Goal: Communication & Community: Answer question/provide support

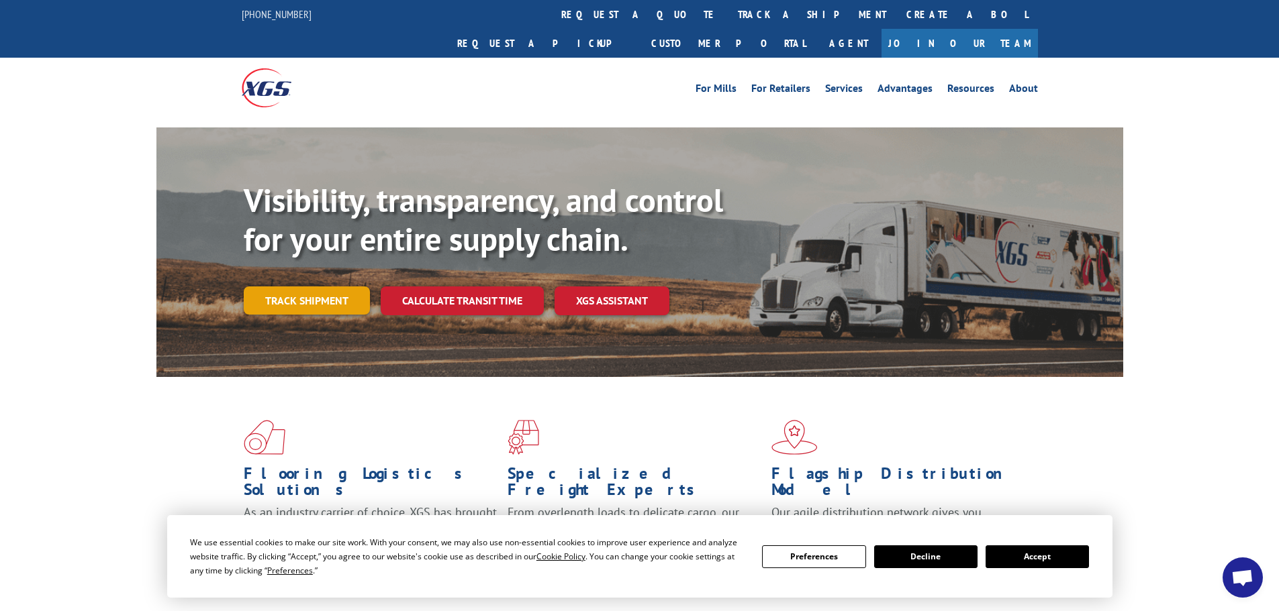
click at [287, 287] on link "Track shipment" at bounding box center [307, 301] width 126 height 28
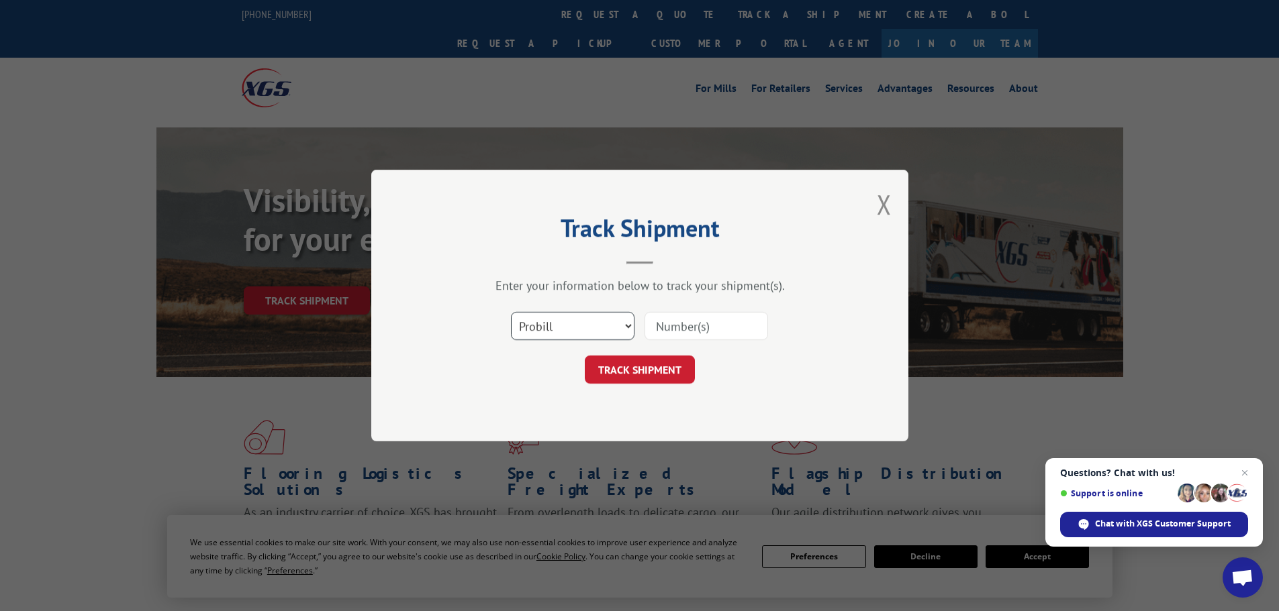
click at [624, 330] on select "Select category... Probill BOL PO" at bounding box center [572, 326] width 123 height 28
click at [720, 322] on input at bounding box center [705, 326] width 123 height 28
paste input "16571172"
type input "16571172"
click at [640, 364] on button "TRACK SHIPMENT" at bounding box center [640, 370] width 110 height 28
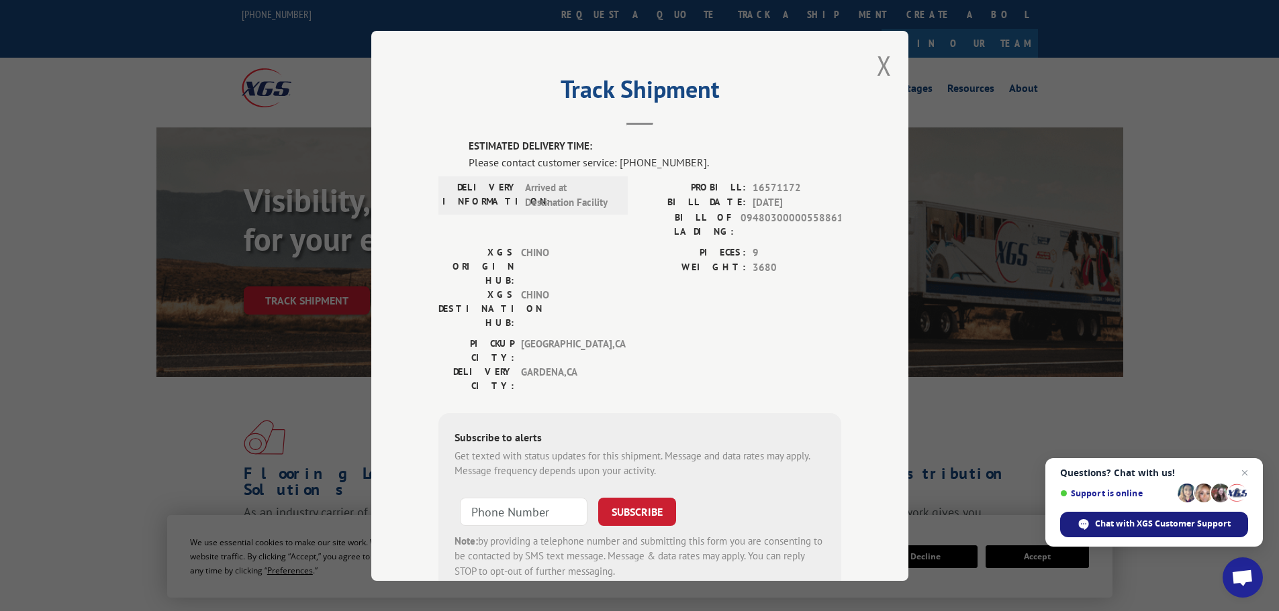
click at [1148, 521] on span "Chat with XGS Customer Support" at bounding box center [1163, 524] width 136 height 12
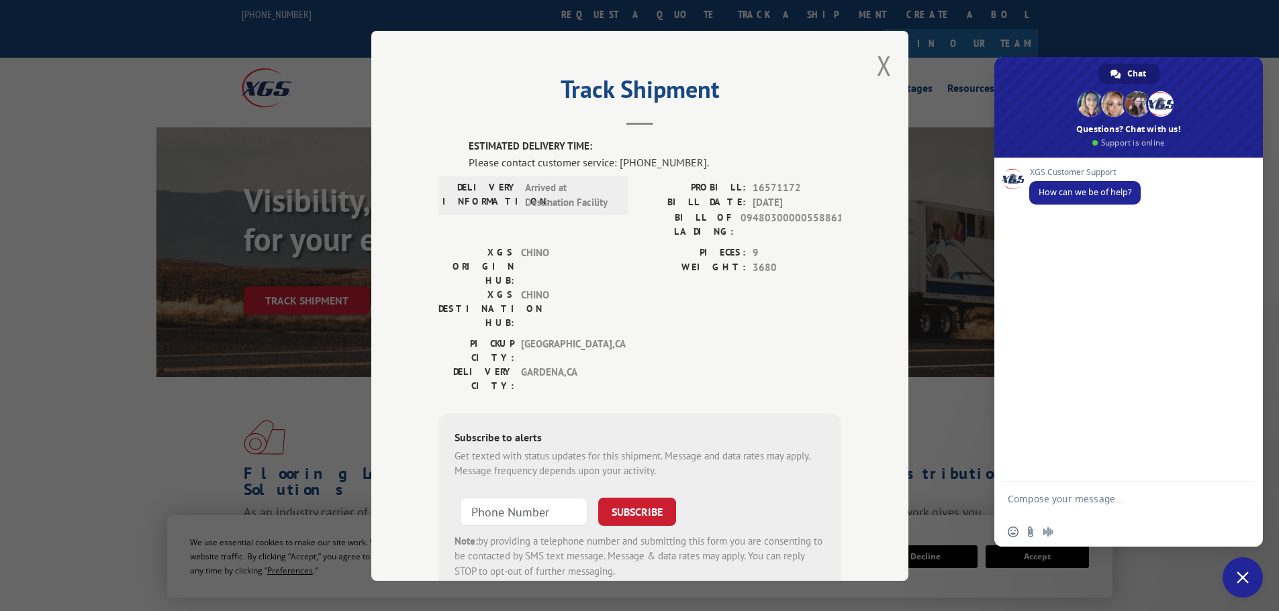
click at [1064, 501] on textarea "Compose your message..." at bounding box center [1113, 505] width 212 height 24
type textarea "Hello! My name is [GEOGRAPHIC_DATA] from Home Depot [STREET_ADDRESS]. Can you p…"
click at [1244, 481] on span "Send" at bounding box center [1239, 487] width 22 height 22
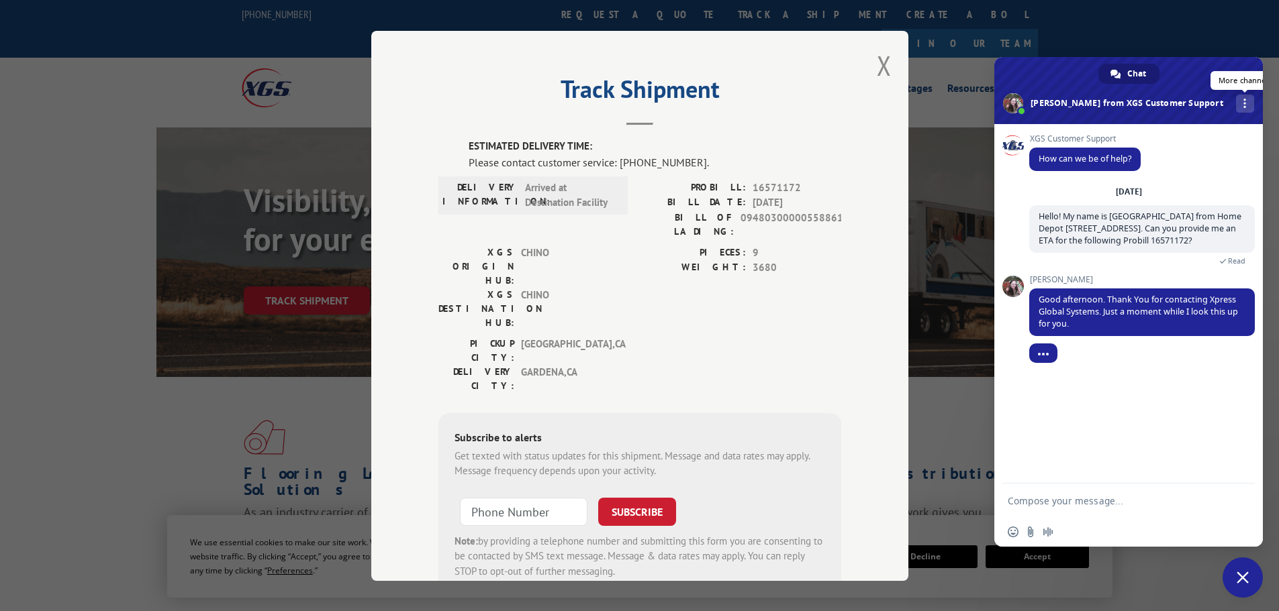
click at [1236, 101] on div "More channels" at bounding box center [1245, 104] width 18 height 18
click at [1023, 107] on span at bounding box center [1013, 103] width 20 height 20
click at [878, 65] on button "Close modal" at bounding box center [884, 66] width 15 height 36
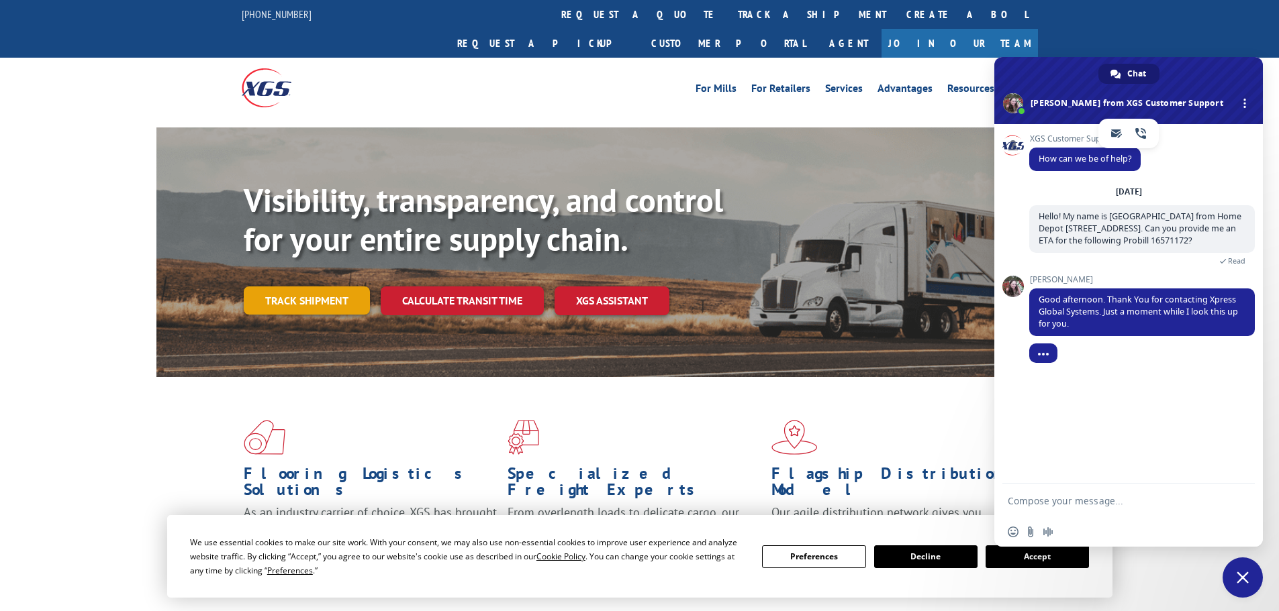
click at [290, 287] on link "Track shipment" at bounding box center [307, 301] width 126 height 28
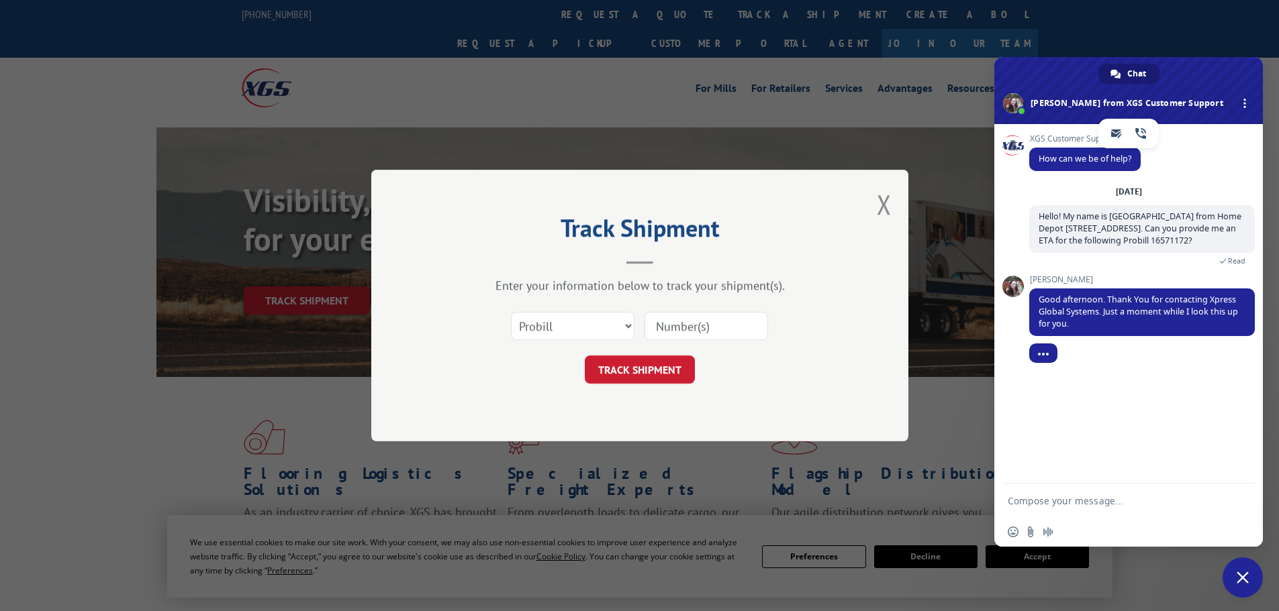
click at [696, 328] on input at bounding box center [705, 326] width 123 height 28
paste input "16571167"
type input "16571167"
click button "TRACK SHIPMENT" at bounding box center [640, 370] width 110 height 28
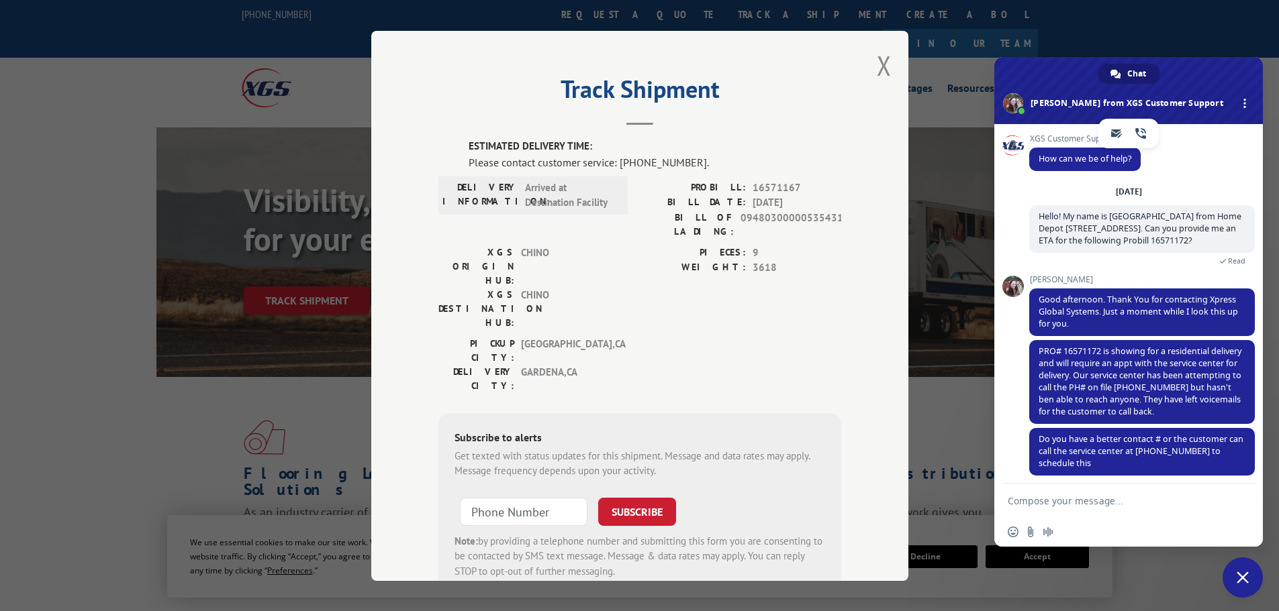
scroll to position [7, 0]
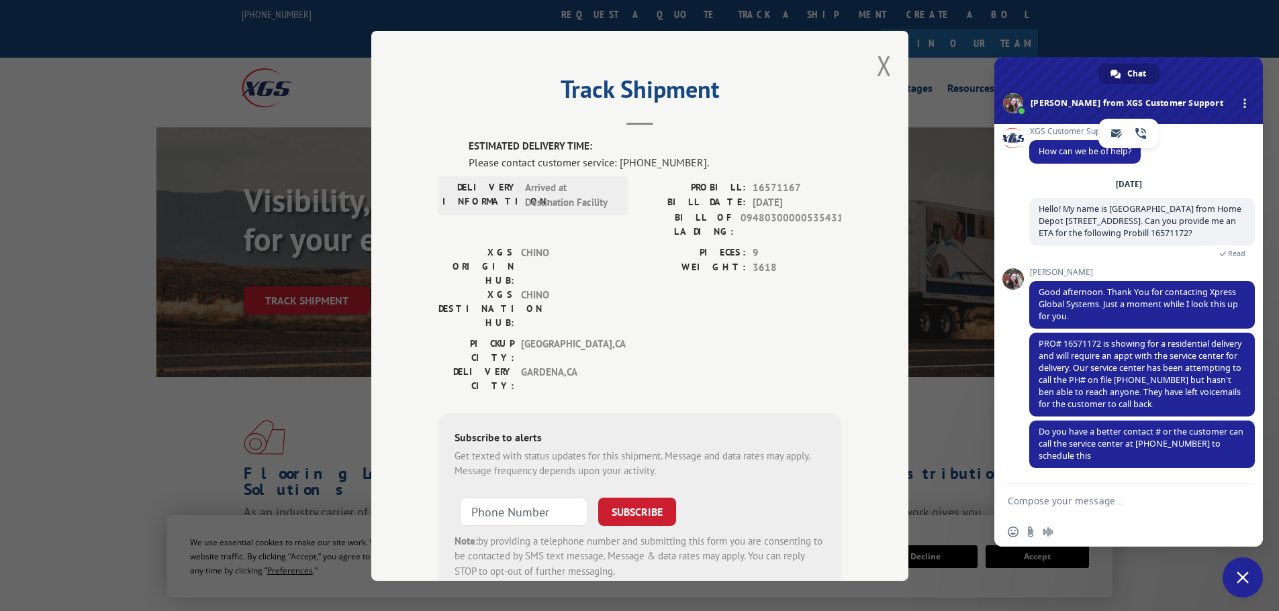
click at [1044, 502] on textarea "Compose your message..." at bounding box center [1113, 501] width 212 height 12
click at [1097, 502] on textarea "Please schedule the as soon as possible" at bounding box center [1113, 501] width 212 height 12
click at [1216, 499] on textarea "Please schedule the delivery as soon as possible" at bounding box center [1113, 505] width 212 height 24
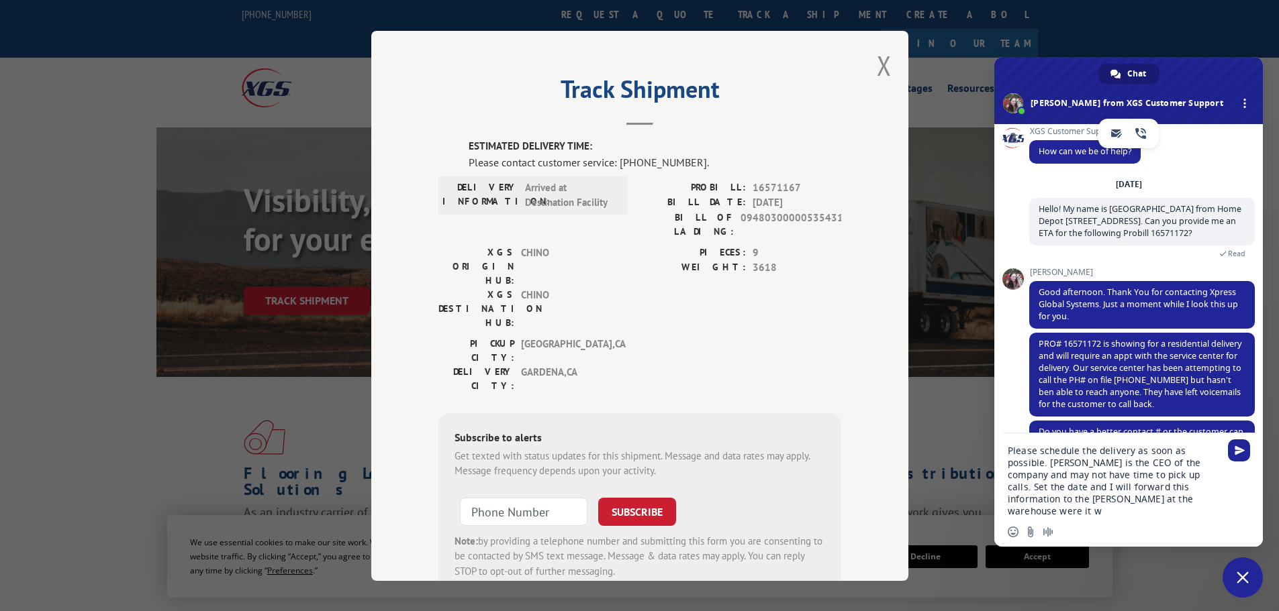
scroll to position [84, 0]
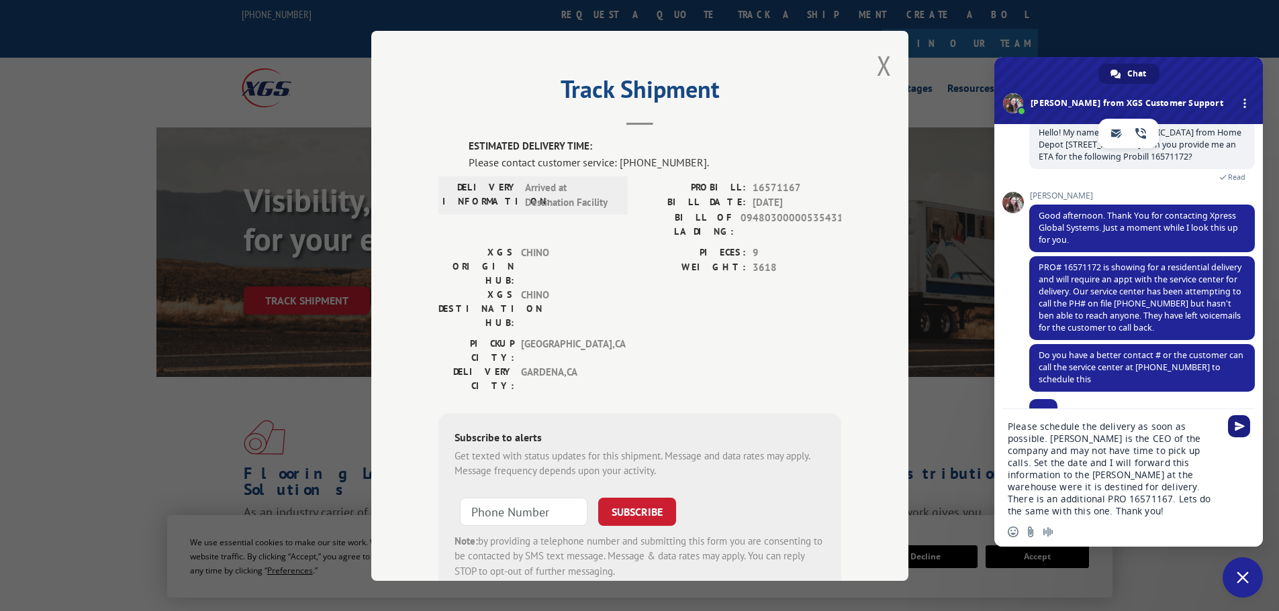
type textarea "Please schedule the delivery as soon as possible. [PERSON_NAME] is the CEO of t…"
click at [1236, 424] on span "Send" at bounding box center [1239, 426] width 10 height 10
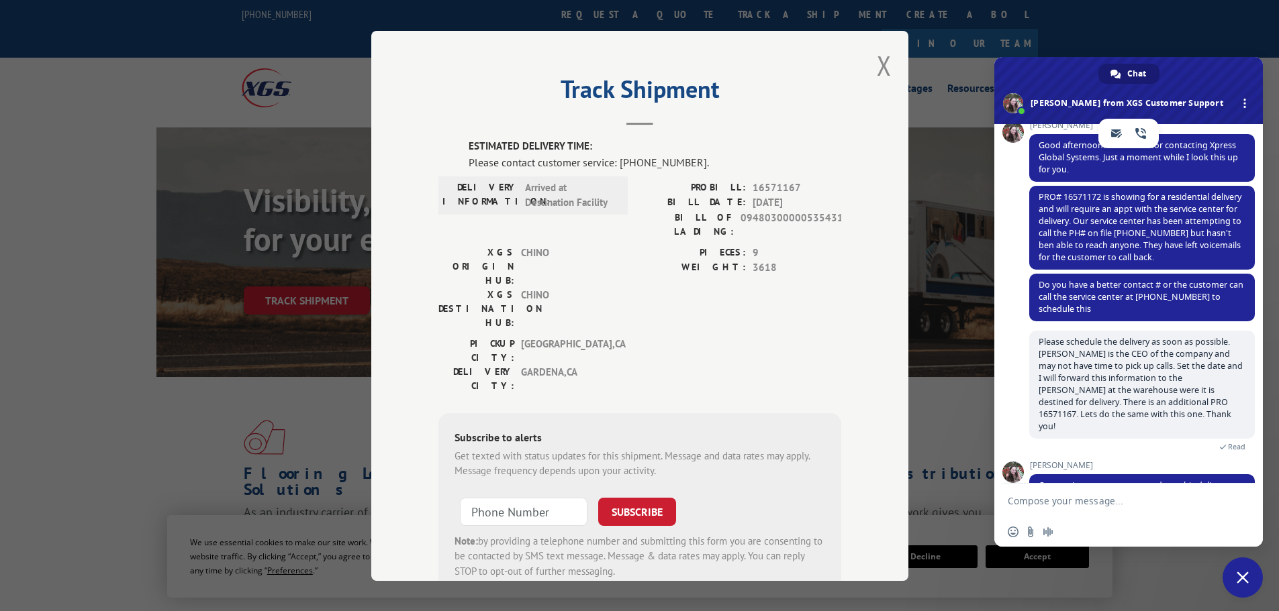
scroll to position [195, 0]
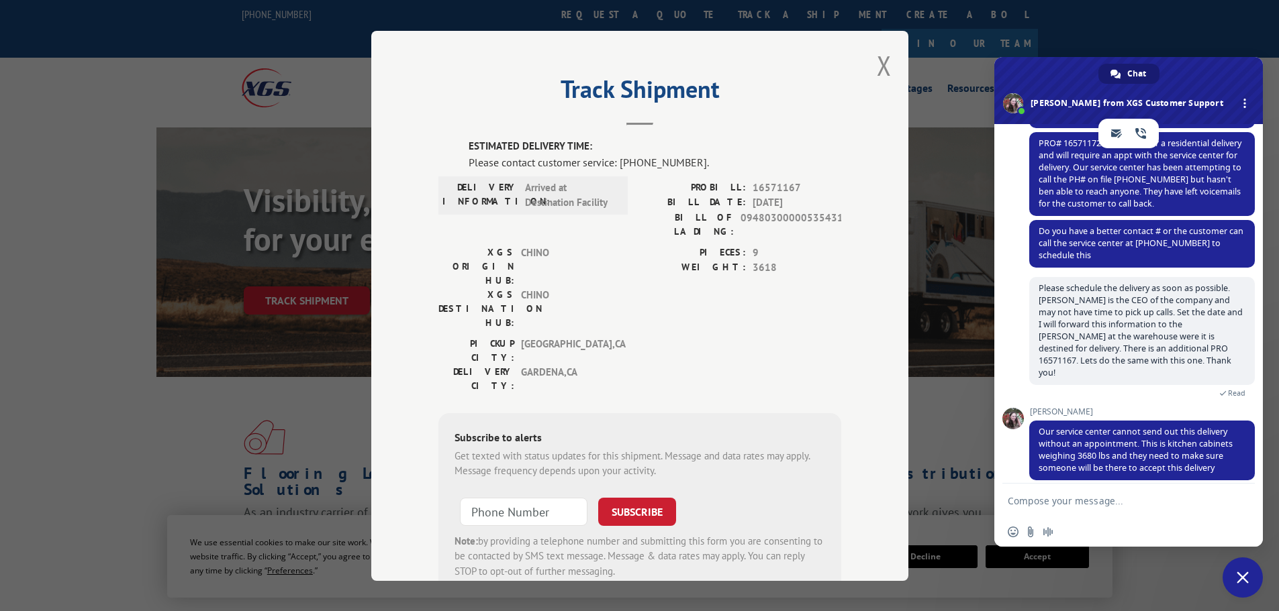
click at [1066, 503] on textarea "Compose your message..." at bounding box center [1113, 501] width 212 height 12
click at [1139, 494] on textarea "Yes, there will be many there to receive the items. This location is a wearhous…" at bounding box center [1113, 499] width 212 height 36
click at [1199, 505] on textarea "Yes, there will be many there to receive the items. This location is a warehous…" at bounding box center [1113, 499] width 212 height 36
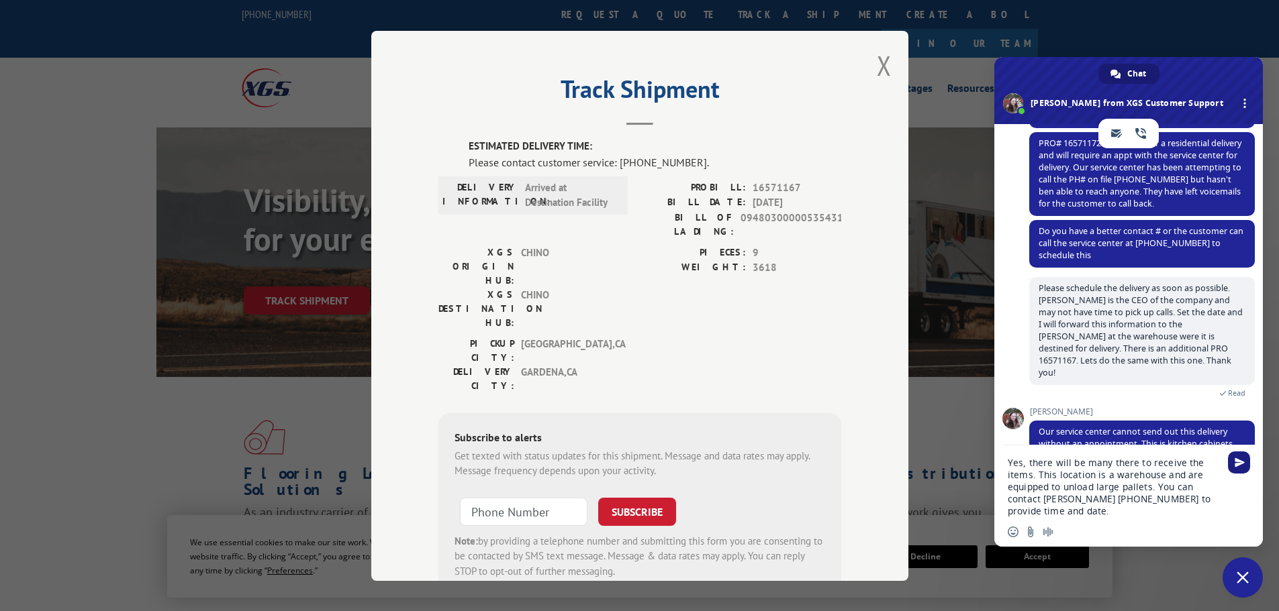
type textarea "Yes, there will be many there to receive the items. This location is a warehous…"
click at [1236, 464] on span "Send" at bounding box center [1239, 463] width 10 height 10
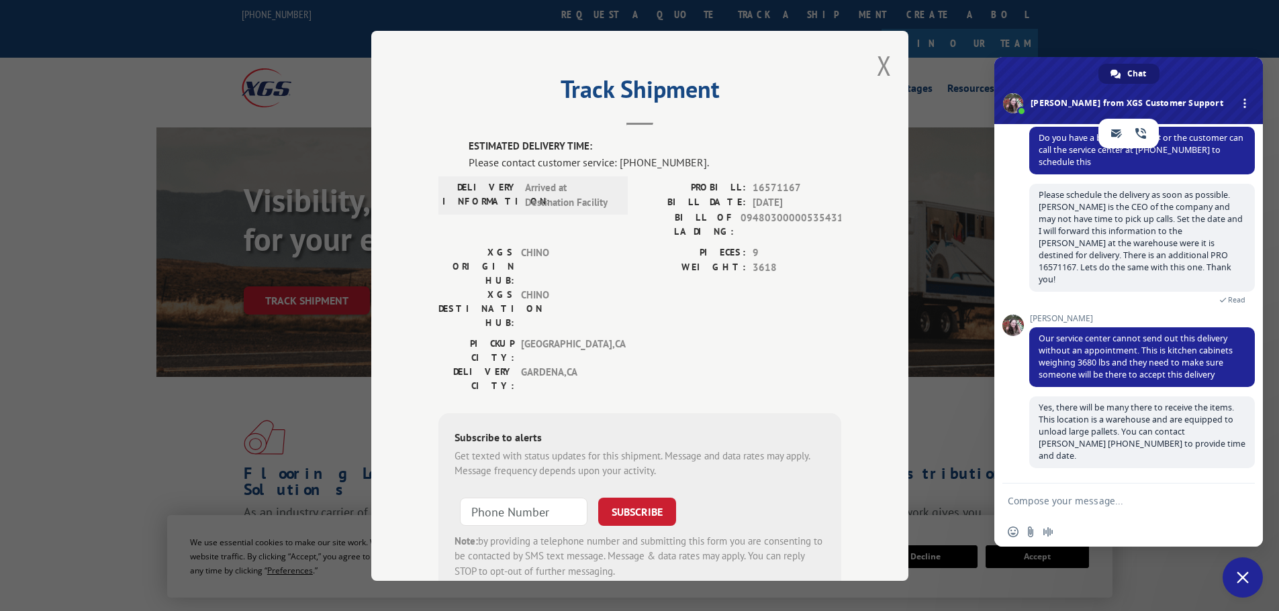
scroll to position [277, 0]
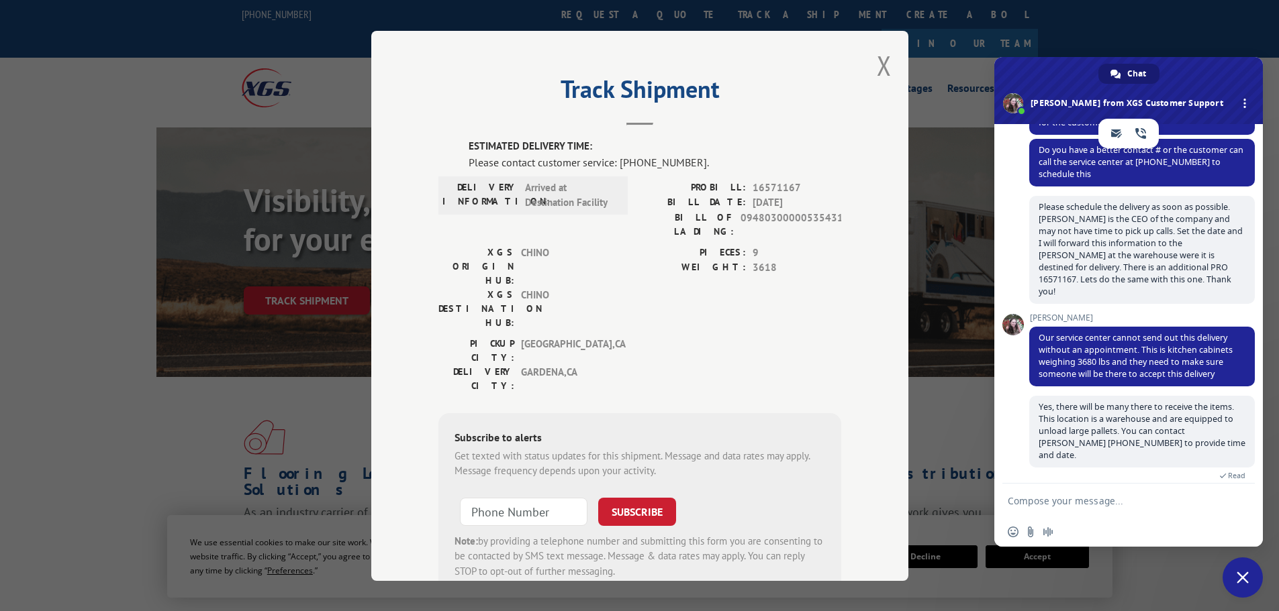
click at [1040, 501] on textarea "Compose your message..." at bounding box center [1113, 501] width 212 height 12
type textarea "t"
type textarea "T"
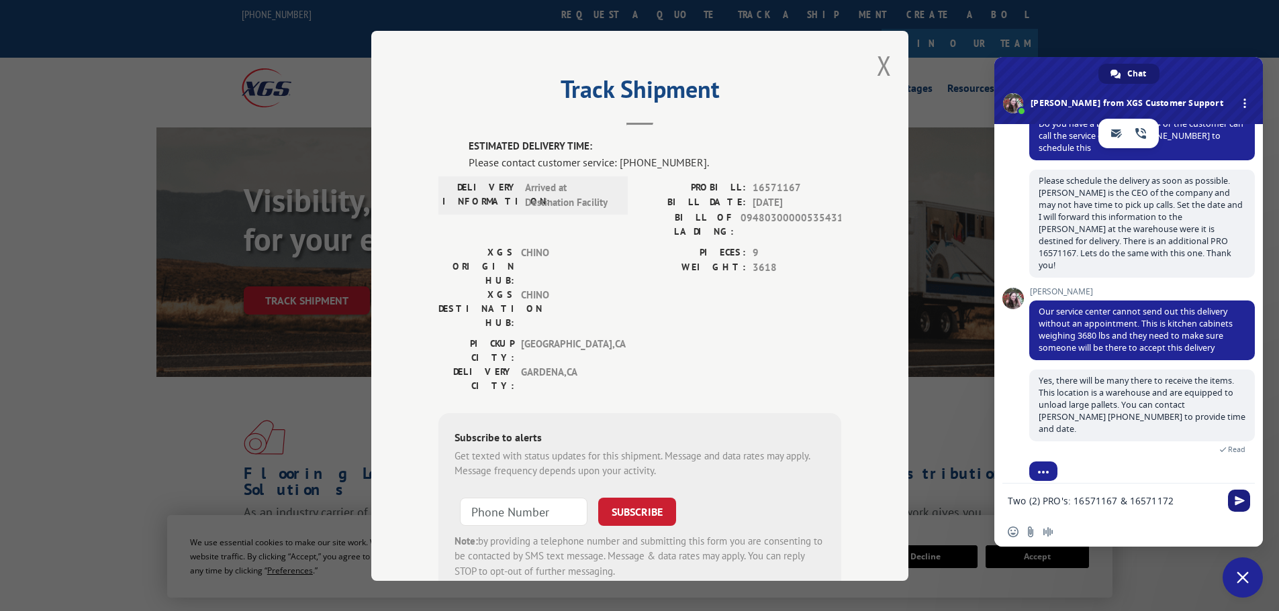
type textarea "Two (2) PRO's: 16571167 & 16571172"
click at [1235, 504] on span "Send" at bounding box center [1239, 501] width 10 height 10
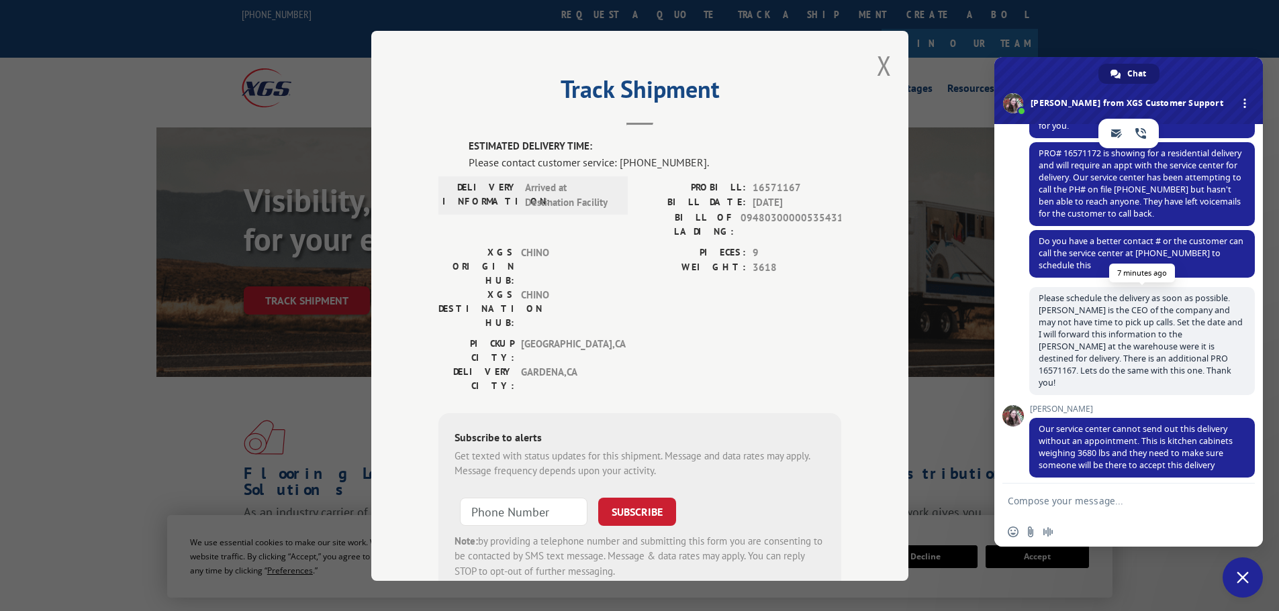
scroll to position [387, 0]
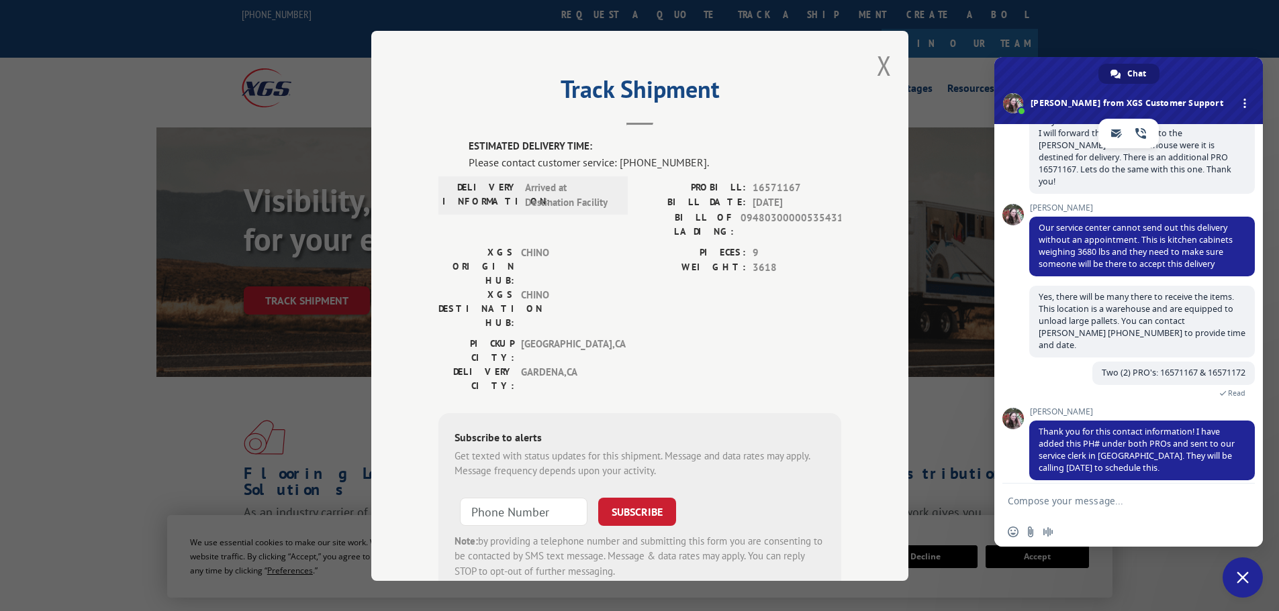
click at [1068, 497] on textarea "Compose your message..." at bounding box center [1113, 501] width 212 height 12
click at [1029, 501] on textarea "Than you much!" at bounding box center [1113, 501] width 212 height 12
type textarea "Thank you much!"
click at [1238, 501] on span "Send" at bounding box center [1239, 501] width 10 height 10
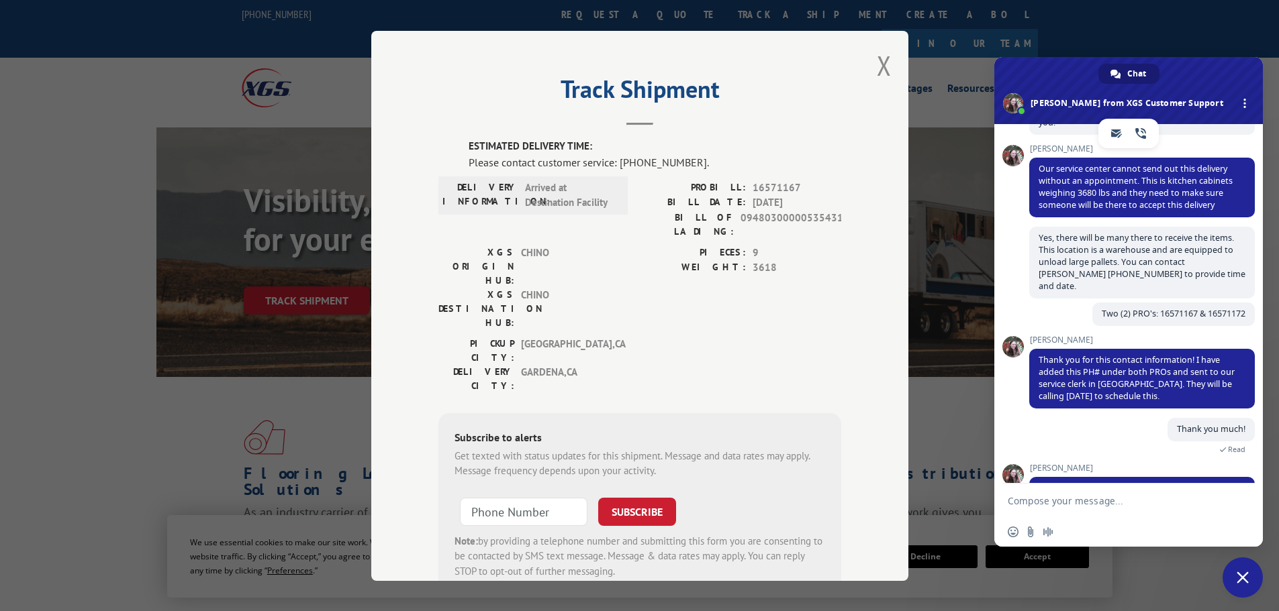
scroll to position [478, 0]
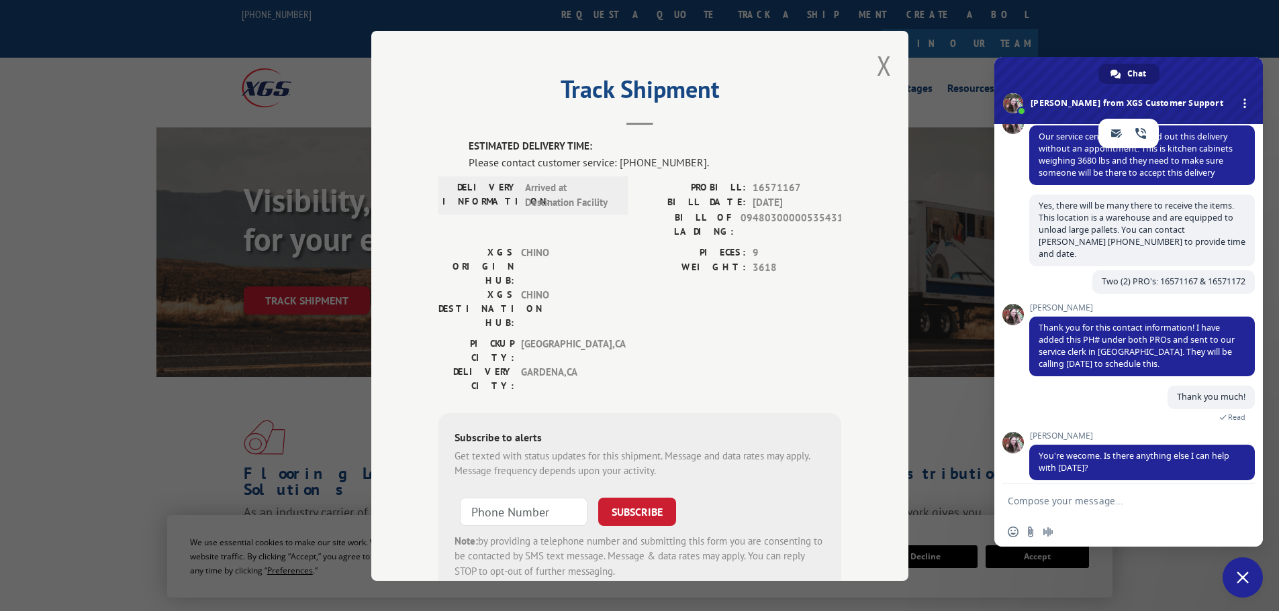
click at [1042, 495] on form at bounding box center [1113, 502] width 212 height 36
click at [1032, 503] on textarea "Compose your message..." at bounding box center [1113, 501] width 212 height 12
type textarea "No ma'am, that is it for [DATE]! May you have a great day!"
click at [1237, 500] on span "Send" at bounding box center [1239, 499] width 10 height 10
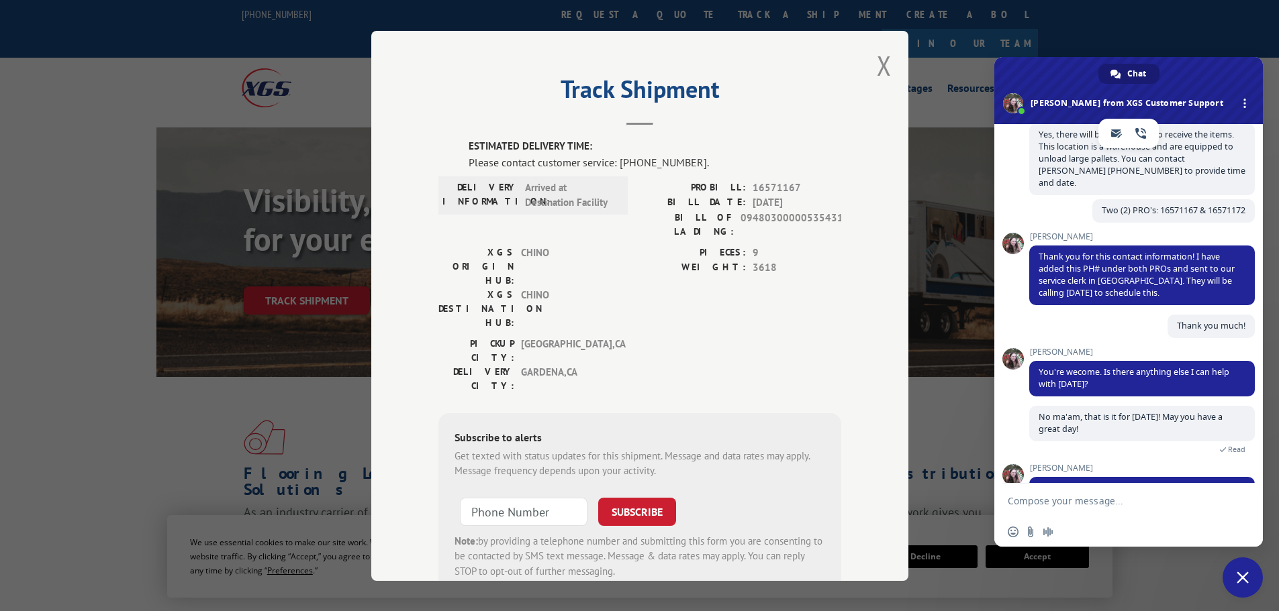
scroll to position [658, 0]
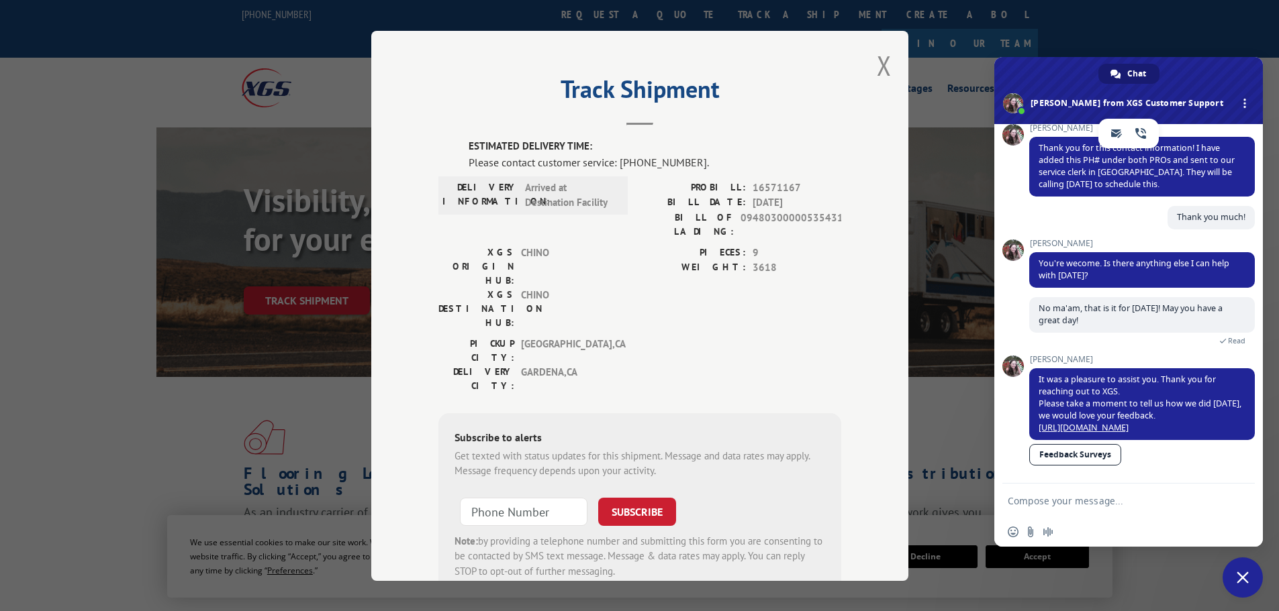
click at [1082, 457] on link "Feedback Surveys" at bounding box center [1075, 454] width 92 height 21
click at [1250, 571] on span "Close chat" at bounding box center [1242, 578] width 40 height 40
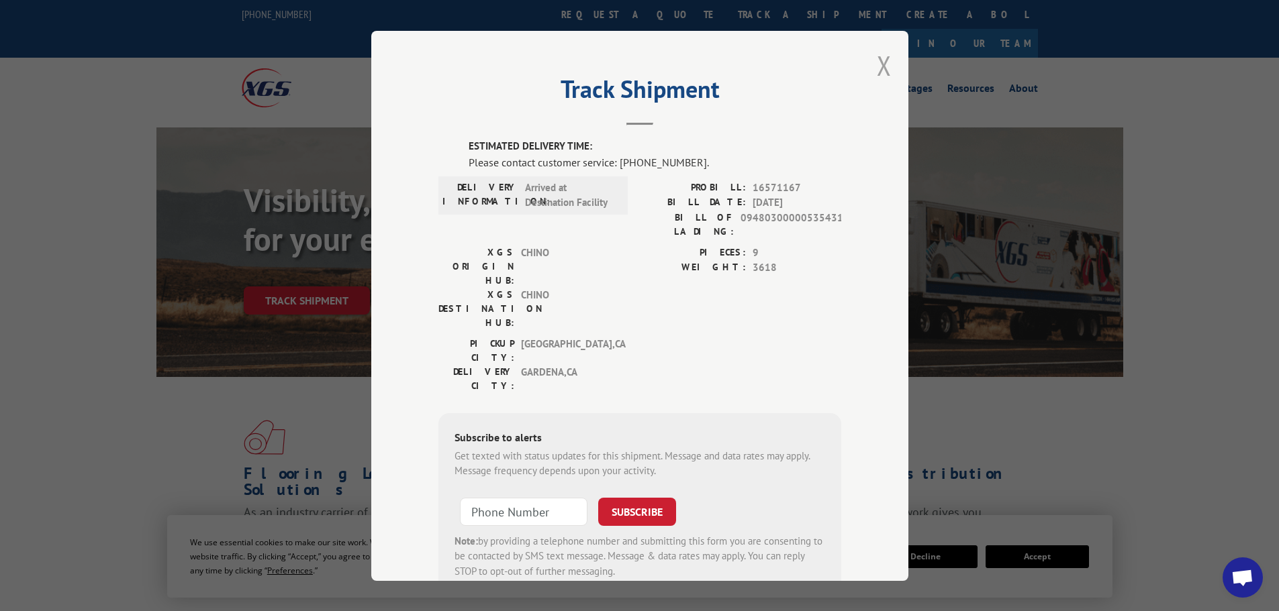
click at [881, 72] on button "Close modal" at bounding box center [884, 66] width 15 height 36
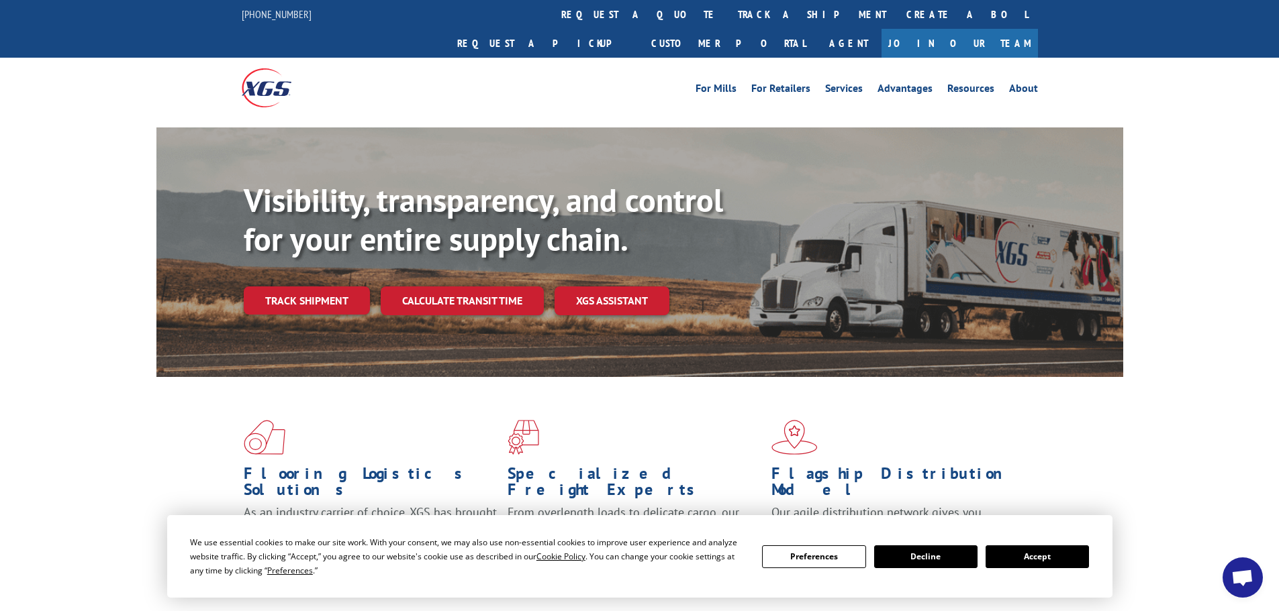
click at [1239, 580] on span "Open chat" at bounding box center [1242, 579] width 22 height 19
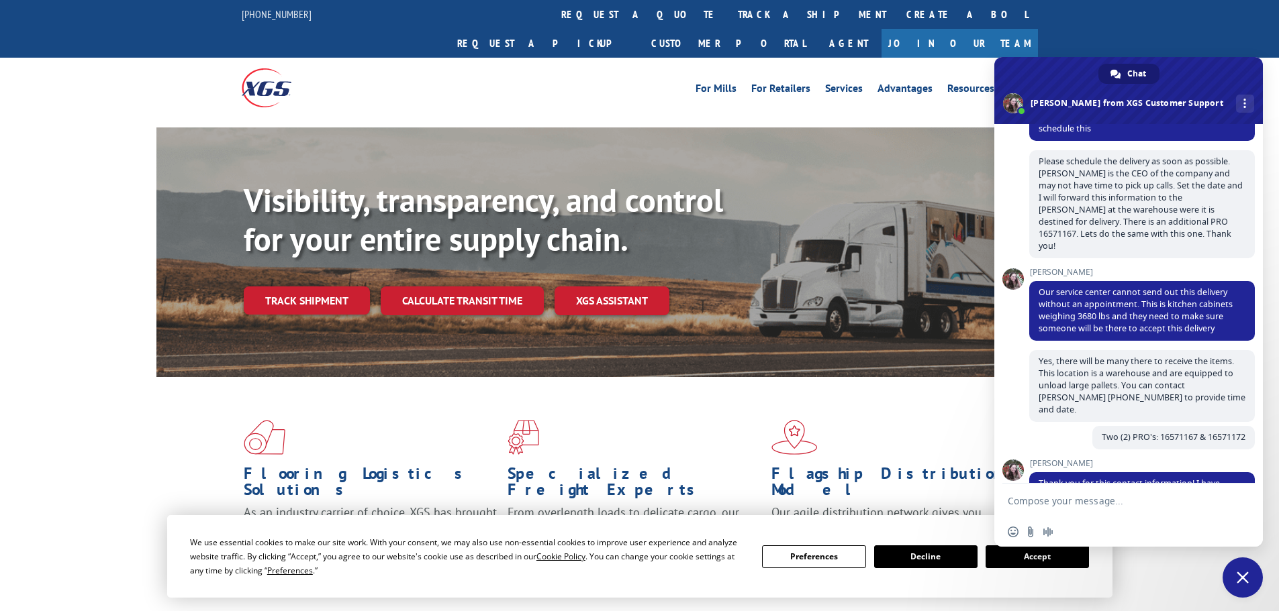
scroll to position [255, 0]
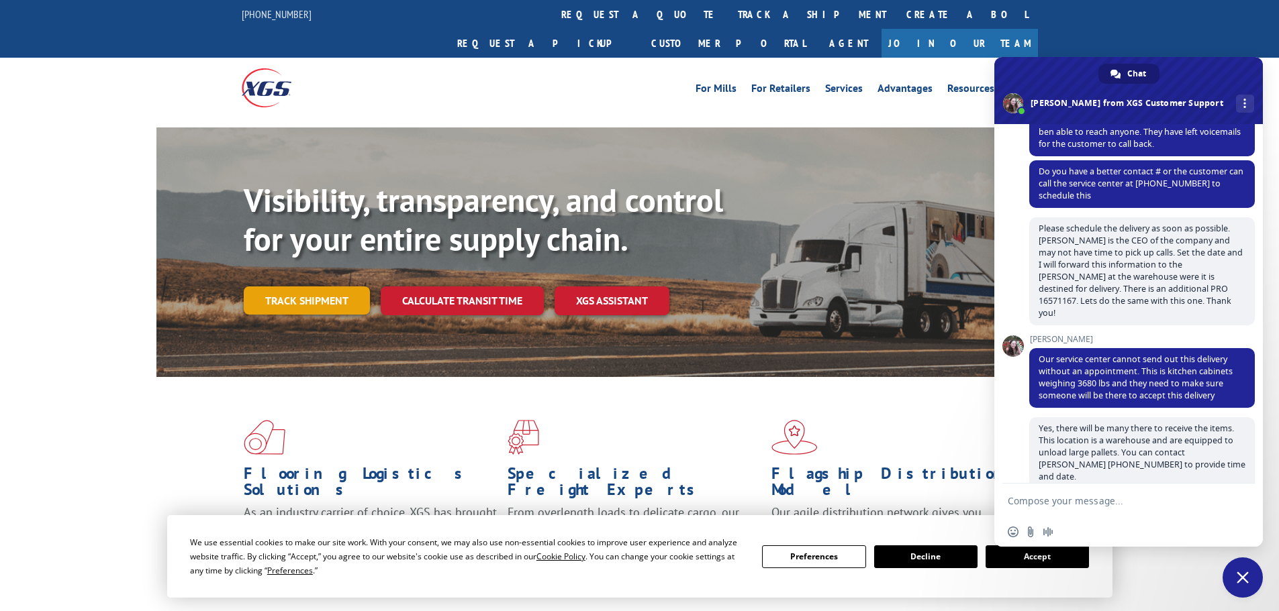
click at [338, 287] on link "Track shipment" at bounding box center [307, 301] width 126 height 28
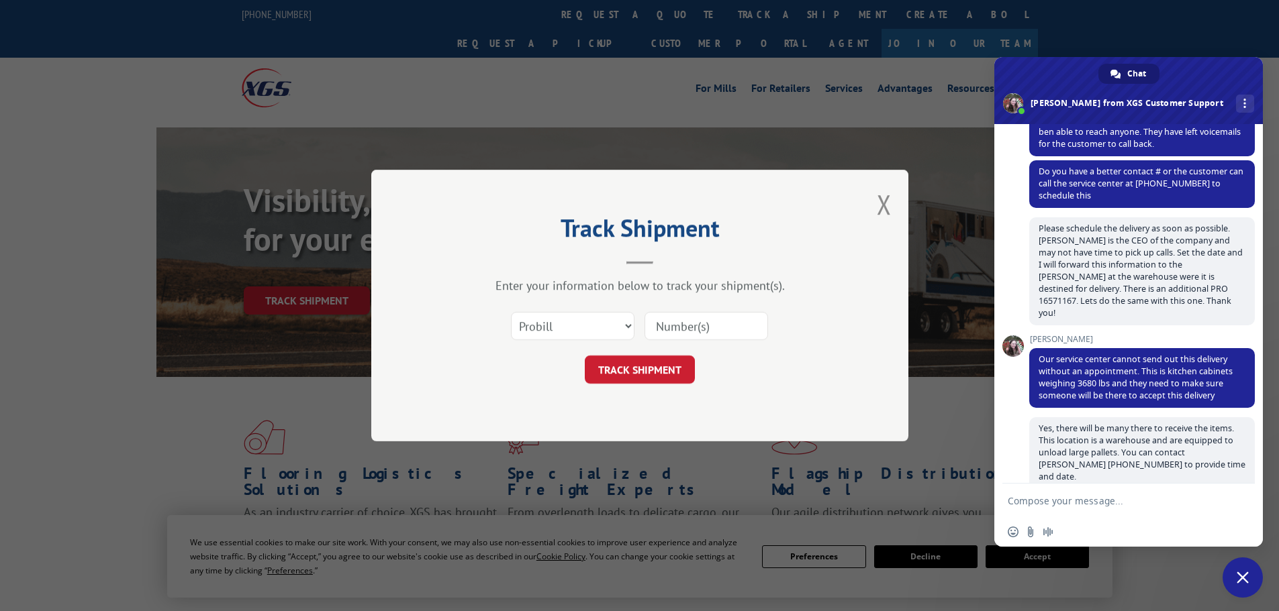
click at [673, 324] on input at bounding box center [705, 326] width 123 height 28
paste input "16571167"
type input "16571167"
click button "TRACK SHIPMENT" at bounding box center [640, 370] width 110 height 28
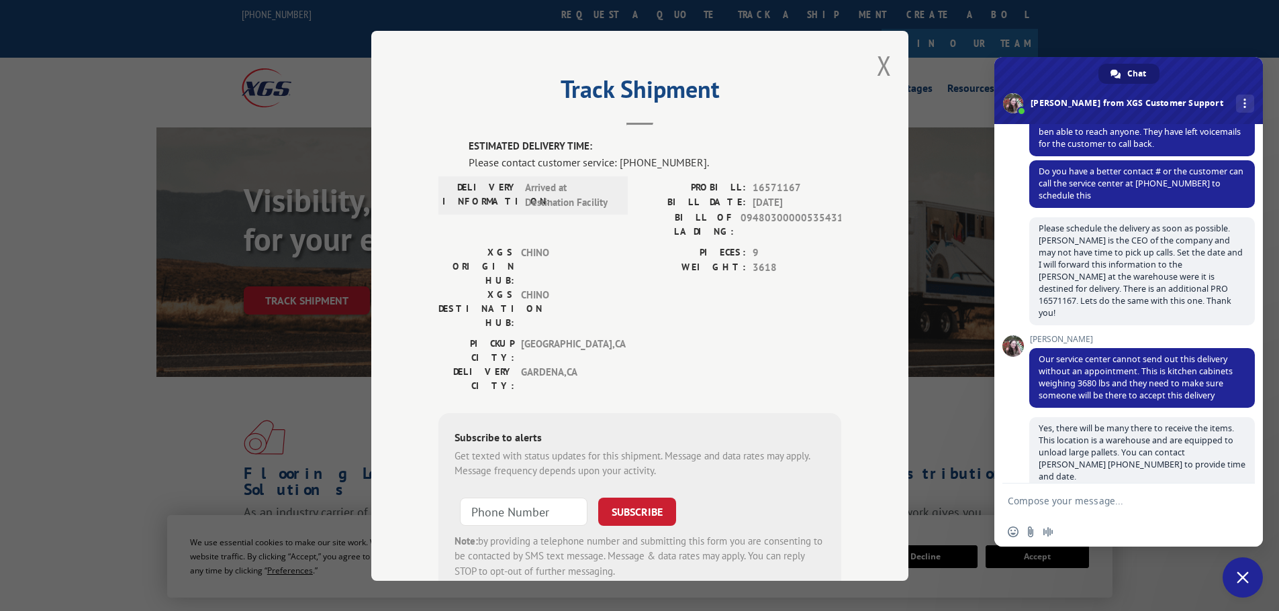
click at [1248, 584] on span "Close chat" at bounding box center [1242, 578] width 40 height 40
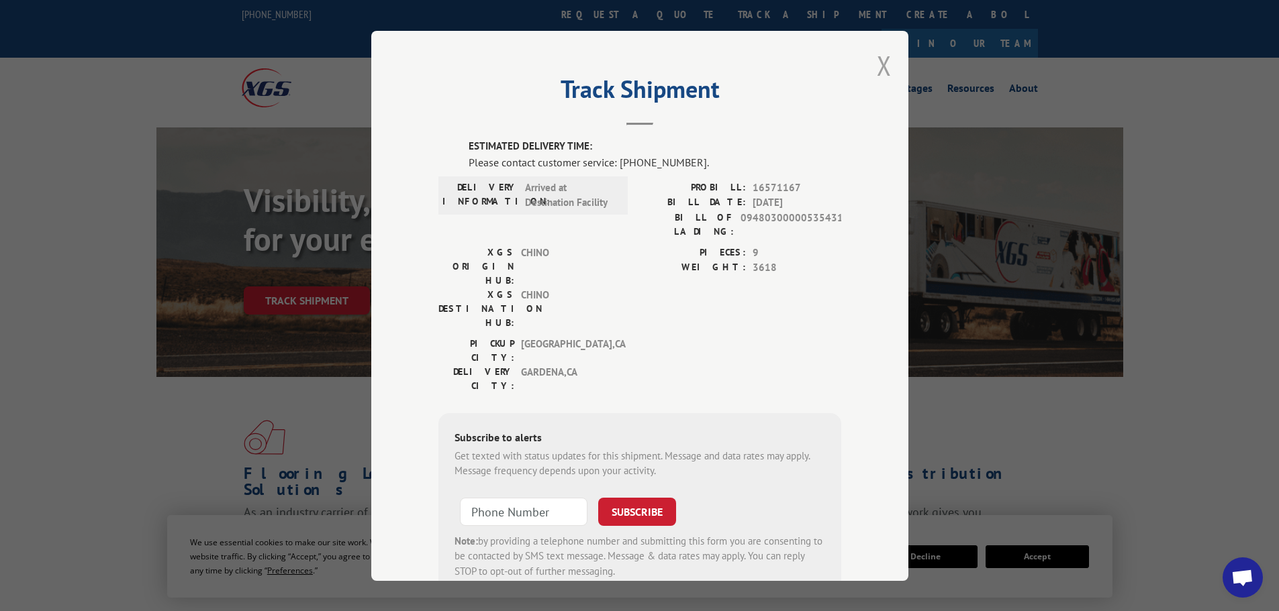
click at [879, 62] on button "Close modal" at bounding box center [884, 66] width 15 height 36
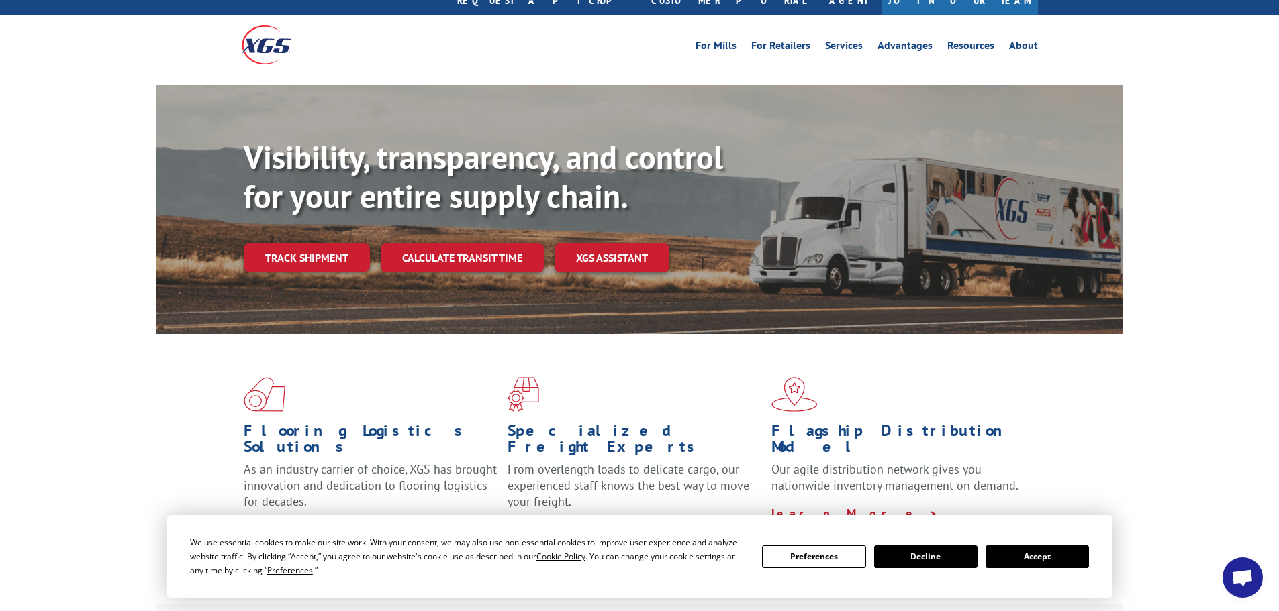
scroll to position [67, 0]
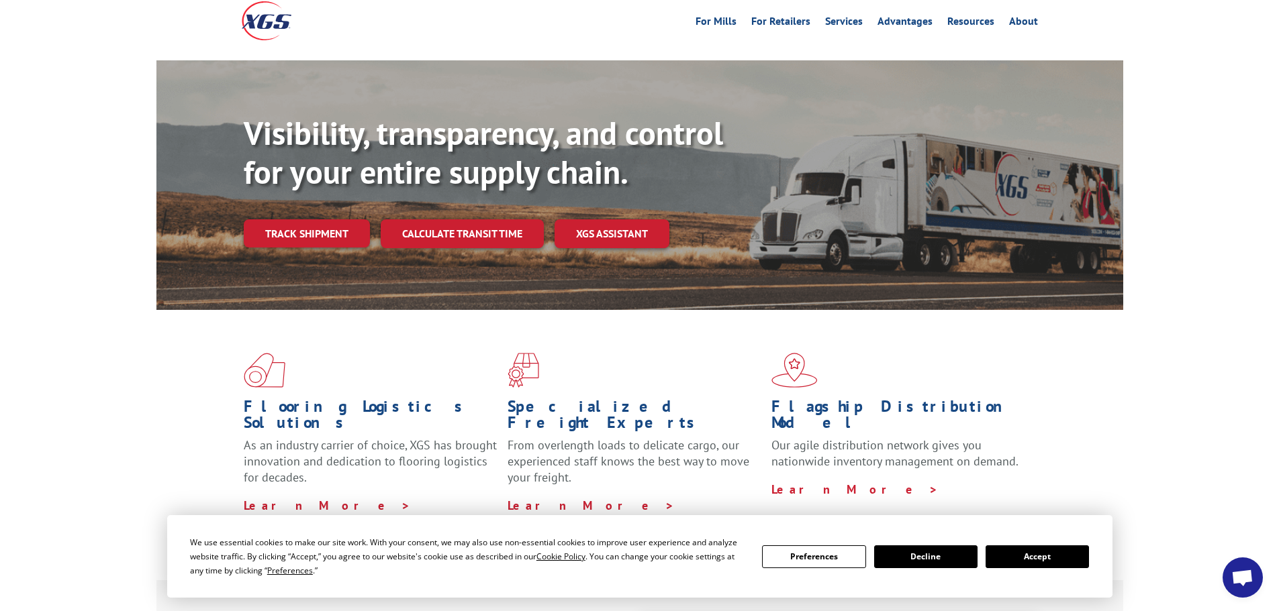
click at [938, 559] on button "Decline" at bounding box center [925, 557] width 103 height 23
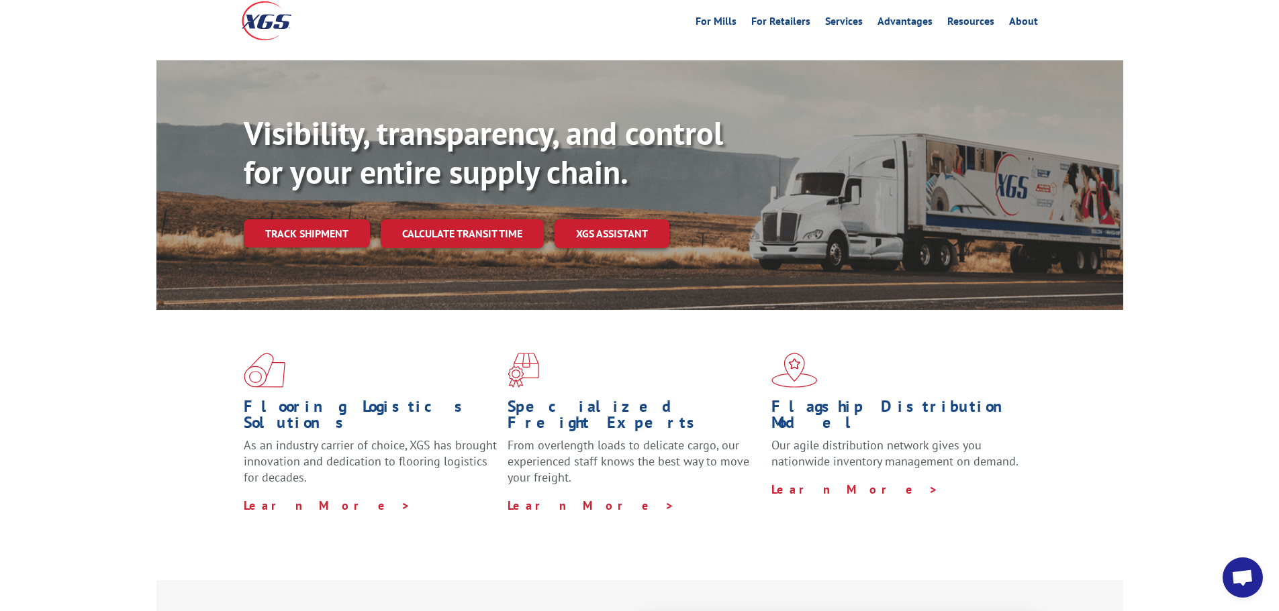
scroll to position [268, 0]
